Goal: Check status: Check status

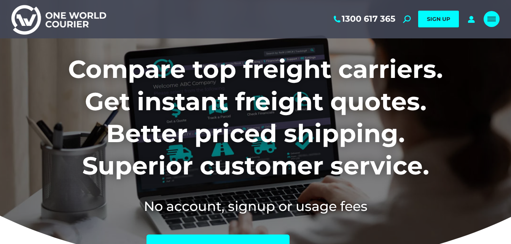
click at [489, 16] on div "Mobile menu icon" at bounding box center [492, 19] width 8 height 6
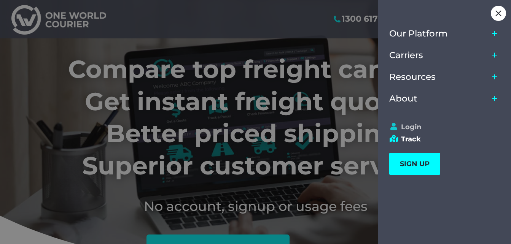
click at [407, 127] on link "Login" at bounding box center [442, 127] width 104 height 8
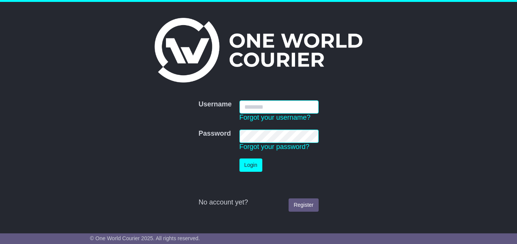
type input "**********"
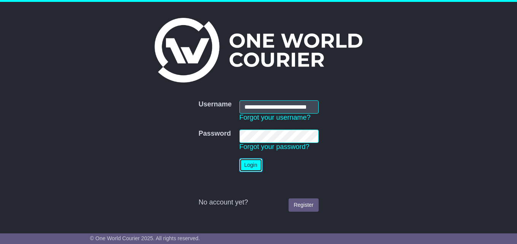
click at [251, 166] on button "Login" at bounding box center [251, 165] width 23 height 13
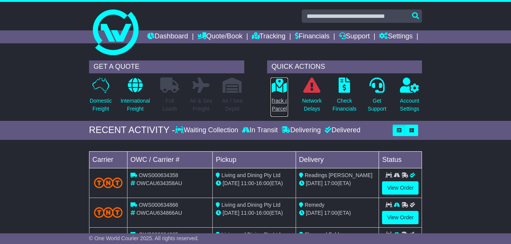
click at [281, 93] on icon at bounding box center [279, 85] width 17 height 15
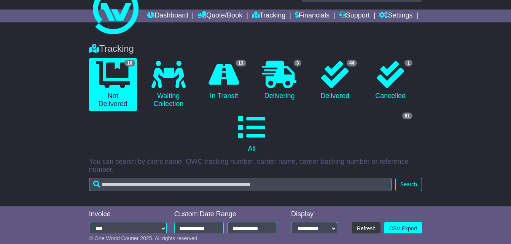
scroll to position [38, 0]
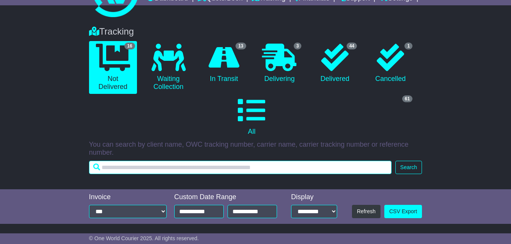
click at [155, 174] on input "text" at bounding box center [240, 167] width 303 height 13
type input "*******"
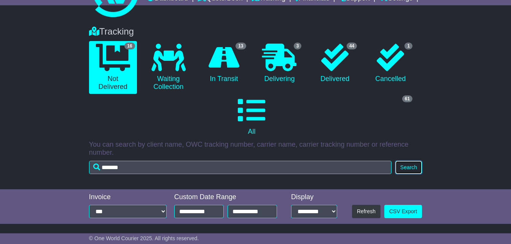
click at [417, 174] on button "Search" at bounding box center [409, 167] width 27 height 13
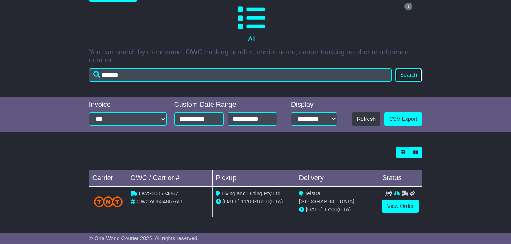
scroll to position [143, 0]
click at [389, 208] on link "View Order" at bounding box center [400, 206] width 37 height 13
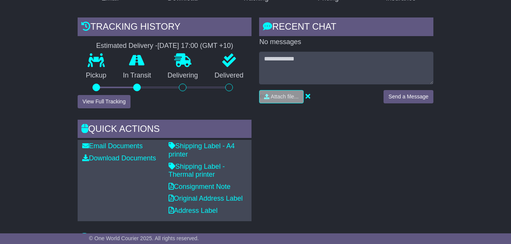
scroll to position [190, 0]
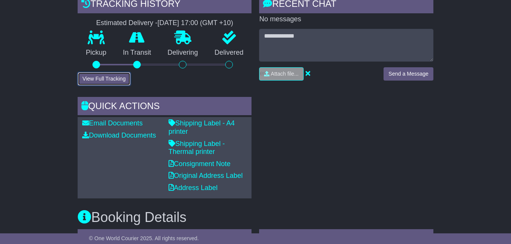
click at [114, 86] on button "View Full Tracking" at bounding box center [104, 78] width 53 height 13
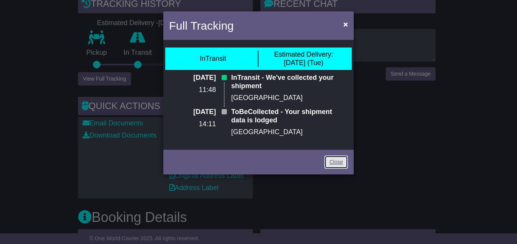
click at [335, 166] on link "Close" at bounding box center [336, 162] width 24 height 13
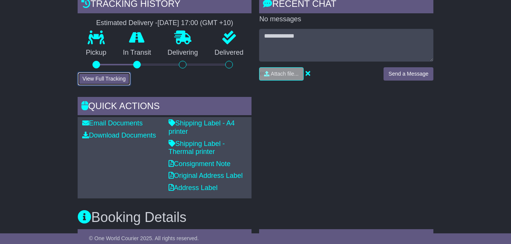
click at [98, 86] on button "View Full Tracking" at bounding box center [104, 78] width 53 height 13
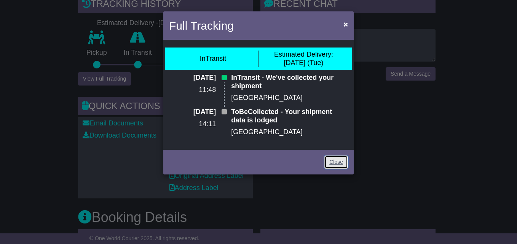
click at [339, 163] on link "Close" at bounding box center [336, 162] width 24 height 13
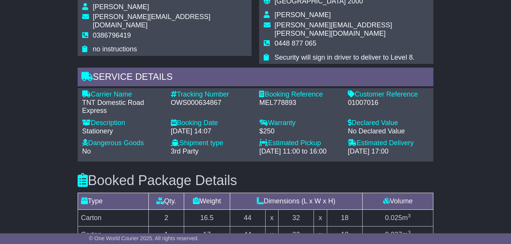
scroll to position [495, 0]
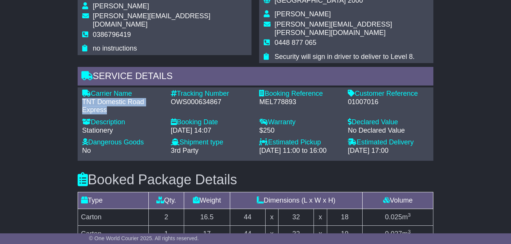
drag, startPoint x: 83, startPoint y: 106, endPoint x: 127, endPoint y: 118, distance: 45.8
click at [127, 115] on div "TNT Domestic Road Express" at bounding box center [122, 106] width 81 height 16
copy div "TNT Domestic Road Express"
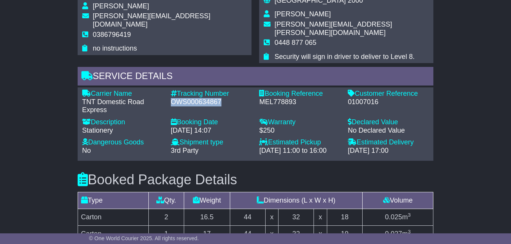
drag, startPoint x: 171, startPoint y: 105, endPoint x: 220, endPoint y: 107, distance: 48.4
click at [220, 107] on div "OWS000634867" at bounding box center [211, 102] width 81 height 8
copy div "OWS000634867"
click at [473, 117] on div "Email Download Tracking Pricing Insurance" at bounding box center [255, 45] width 511 height 812
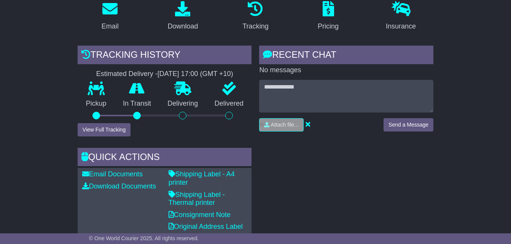
scroll to position [0, 0]
